Goal: Obtain resource: Download file/media

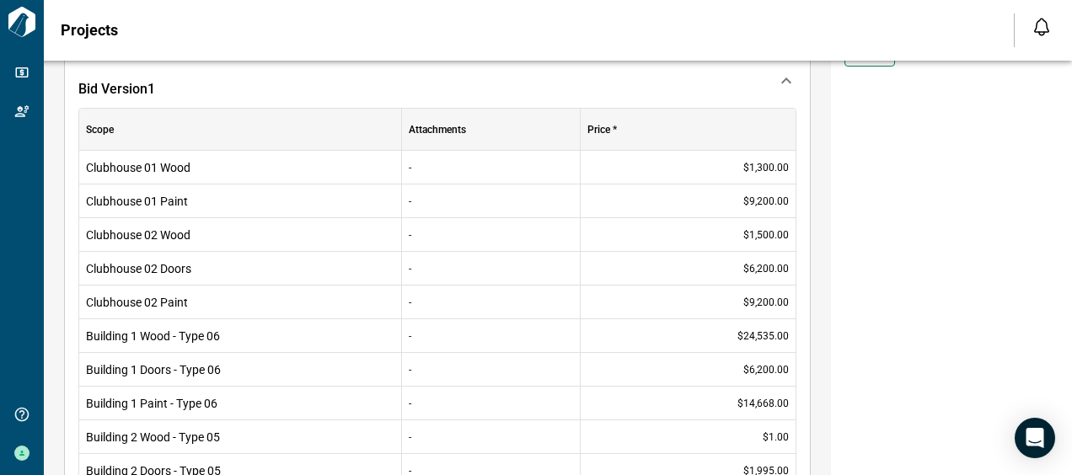
scroll to position [337, 0]
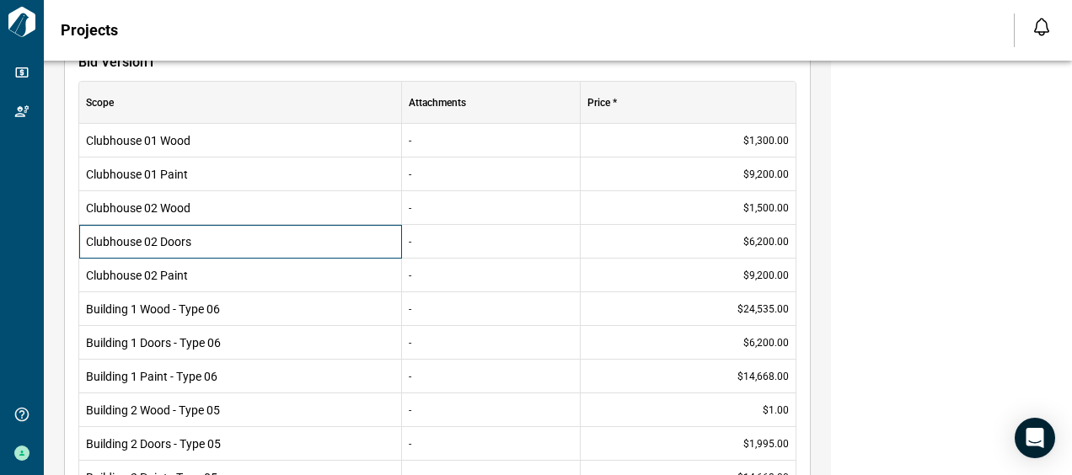
click at [236, 239] on span "Clubhouse 02 Doors" at bounding box center [240, 241] width 309 height 17
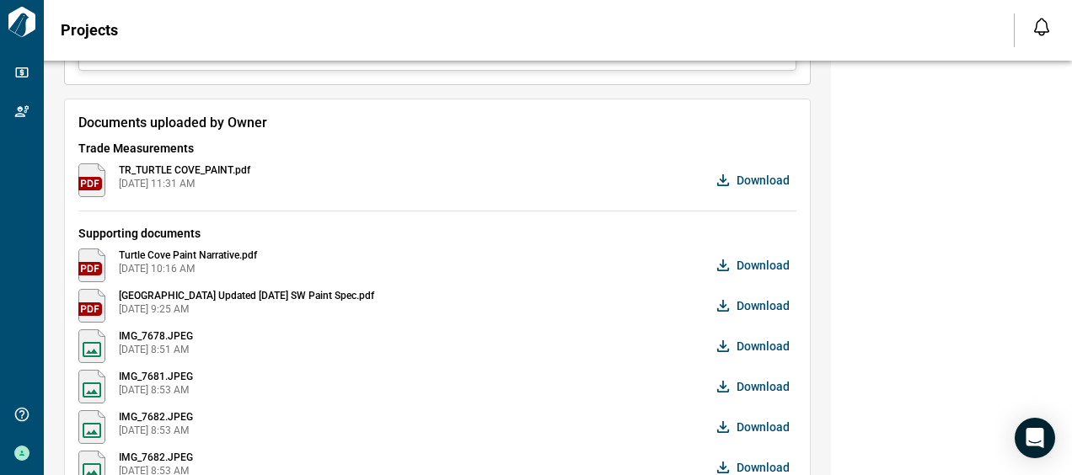
scroll to position [4215, 0]
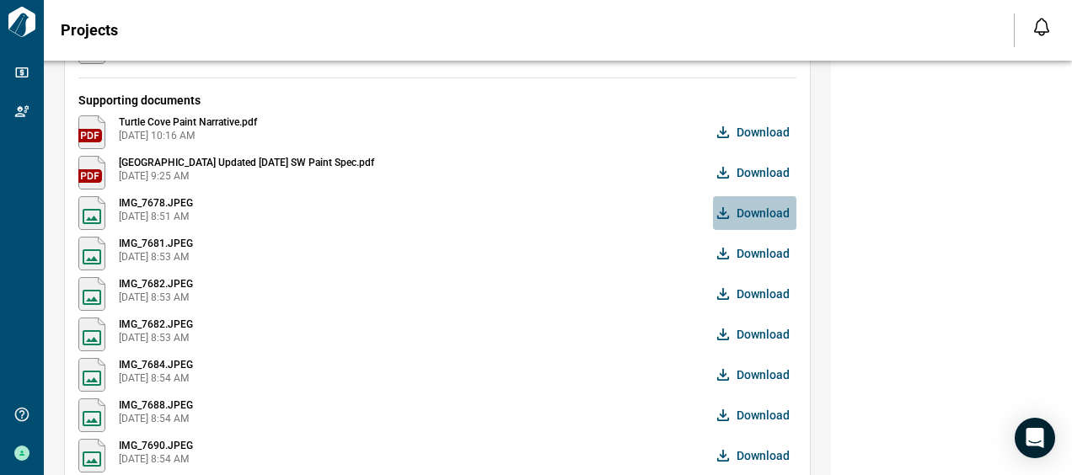
click at [776, 207] on span "Download" at bounding box center [763, 213] width 53 height 17
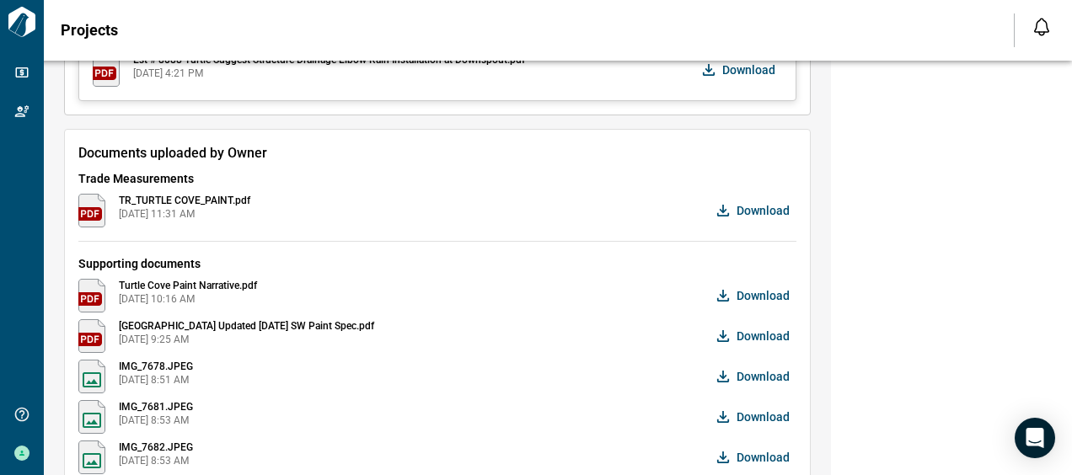
scroll to position [4111, 0]
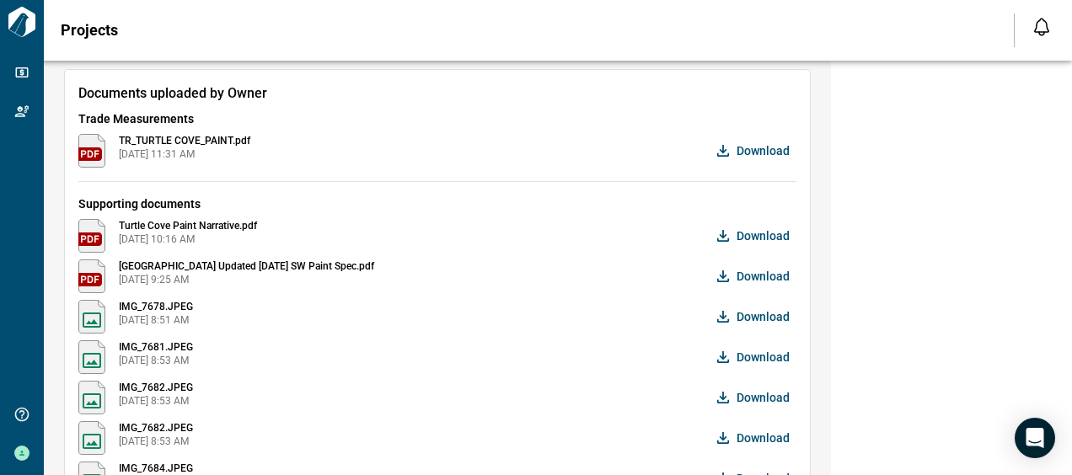
click at [196, 235] on span "[DATE] 10:16 AM" at bounding box center [188, 239] width 138 height 13
click at [778, 268] on span "Download" at bounding box center [763, 276] width 53 height 17
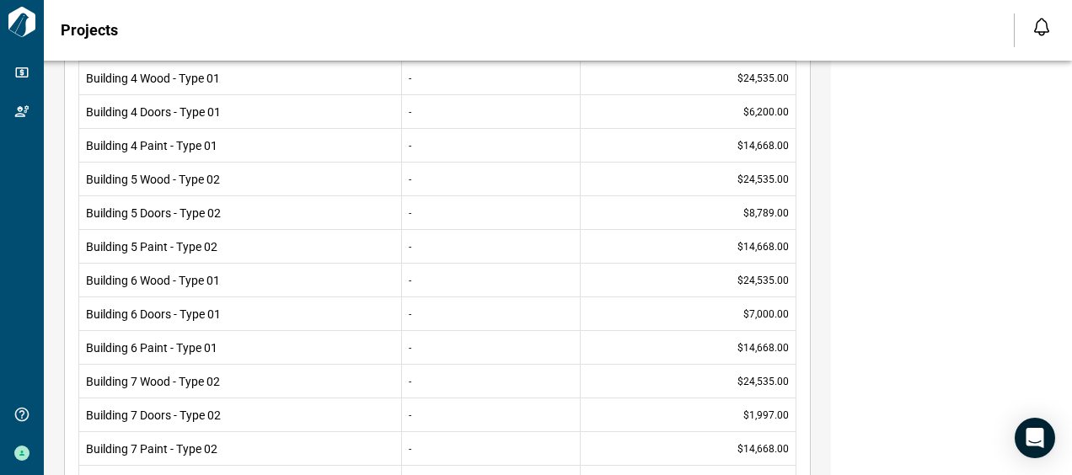
scroll to position [908, 0]
